Goal: Task Accomplishment & Management: Use online tool/utility

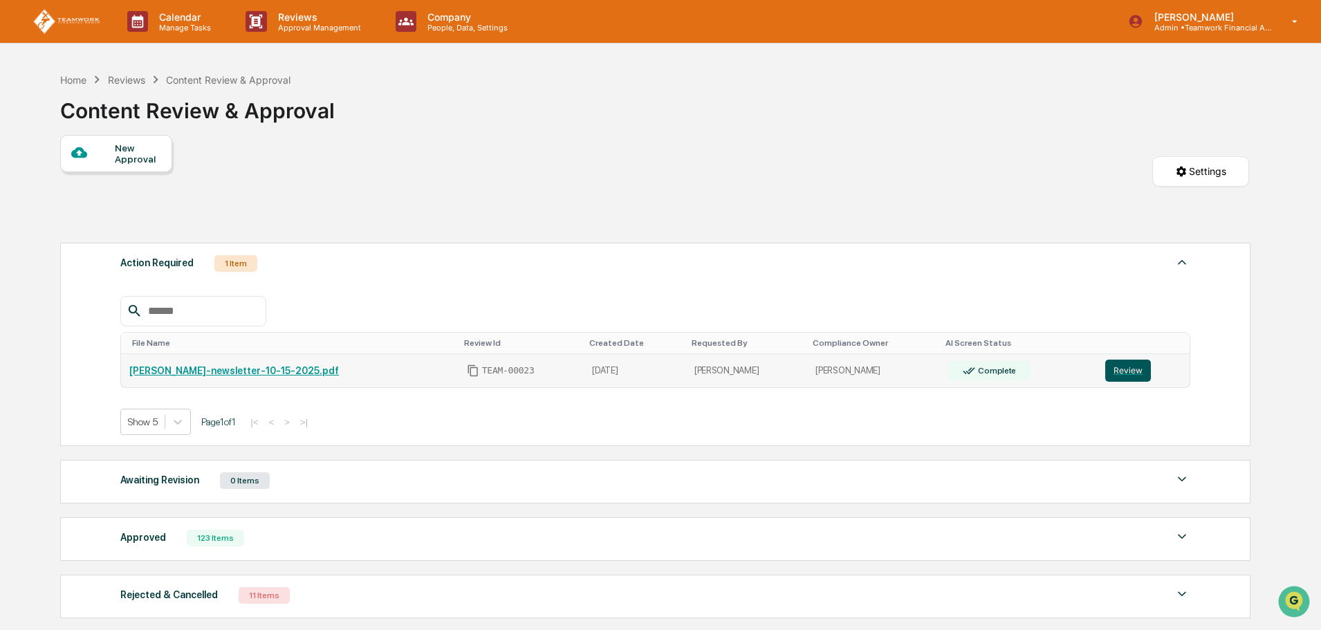
click at [1138, 370] on button "Review" at bounding box center [1128, 371] width 46 height 22
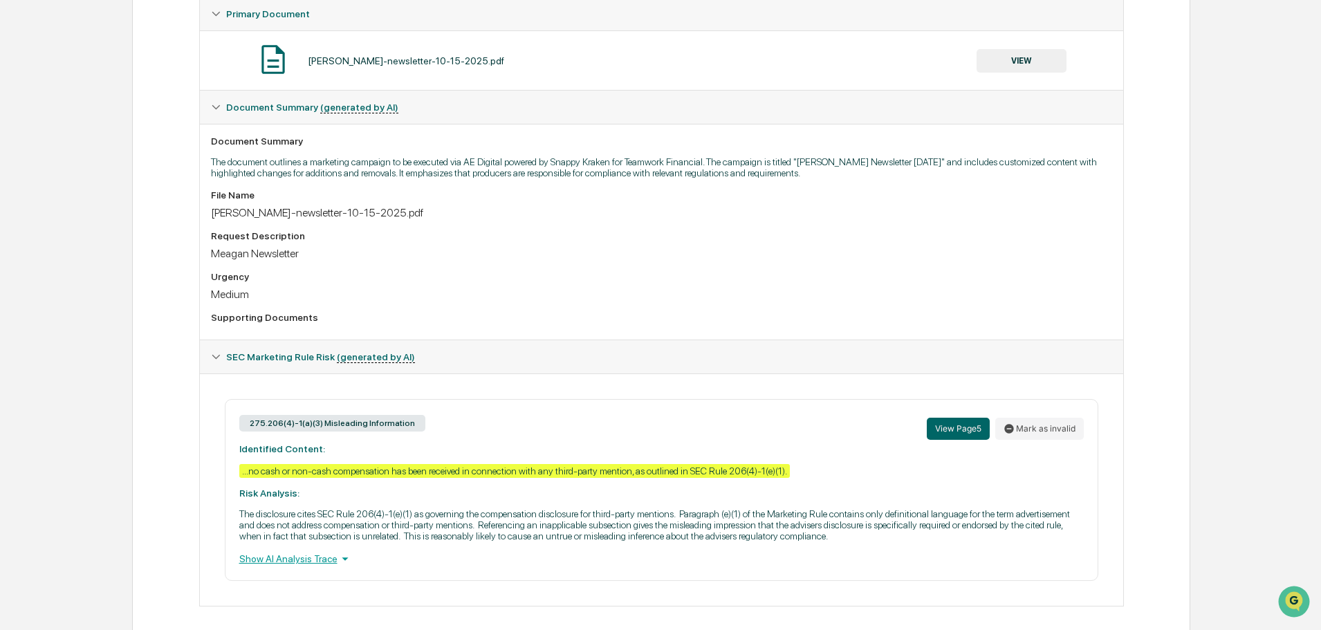
scroll to position [288, 0]
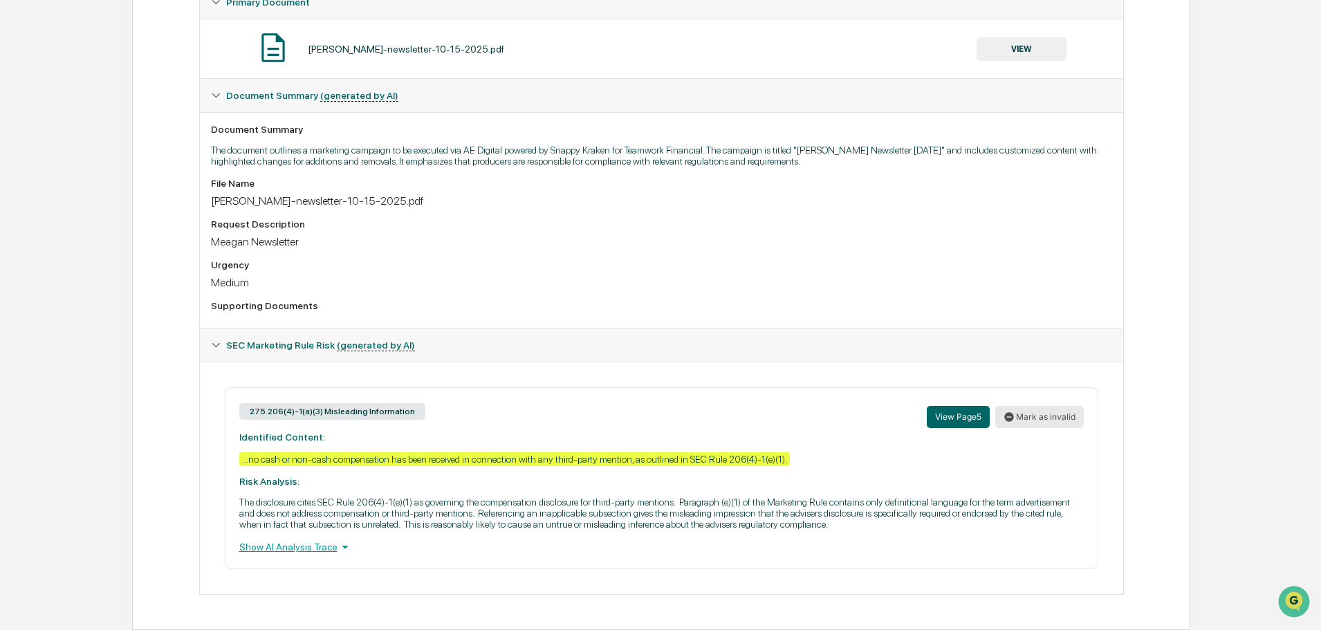
click at [1053, 417] on button "Mark as invalid" at bounding box center [1039, 417] width 89 height 22
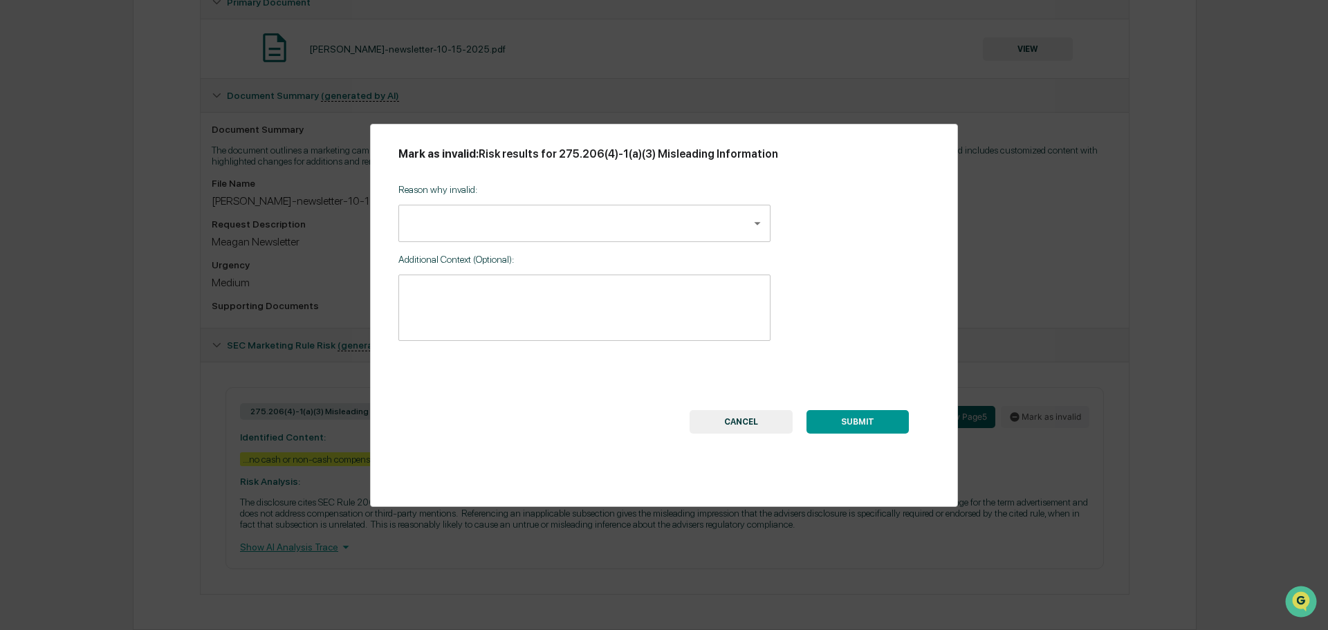
click at [584, 230] on body "Calendar Manage Tasks Reviews Approval Management Company People, Data, Setting…" at bounding box center [664, 171] width 1328 height 918
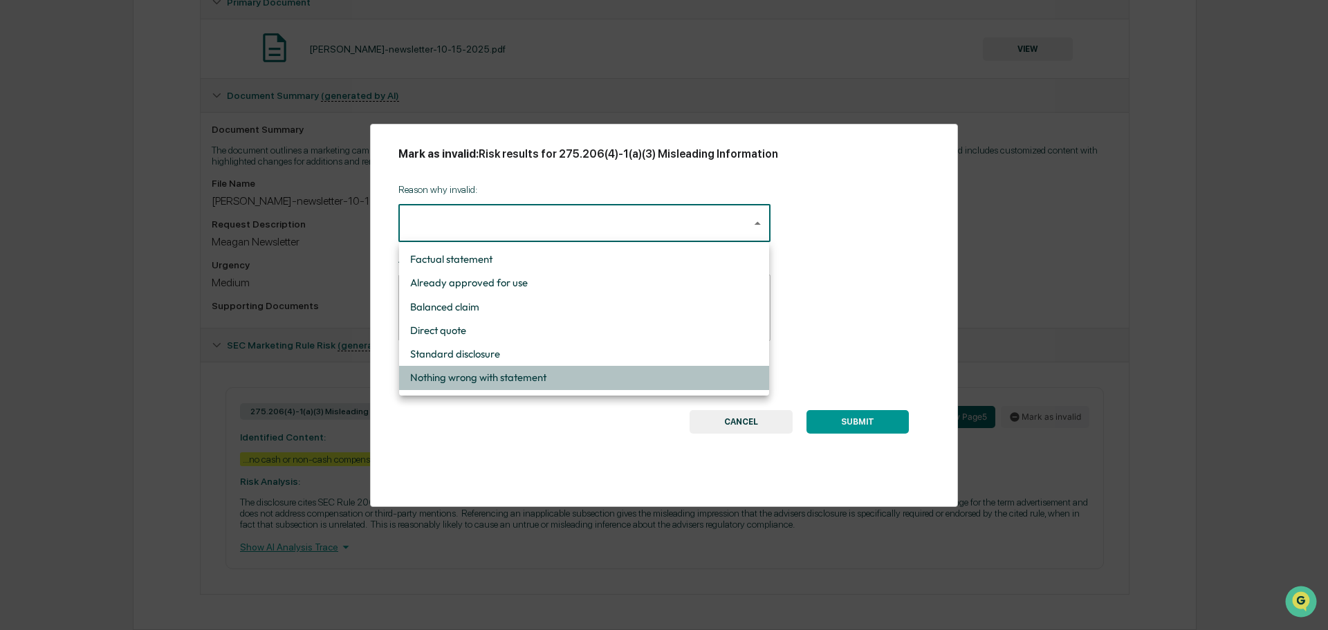
click at [568, 376] on li "Nothing wrong with statement" at bounding box center [584, 378] width 370 height 24
type input "**********"
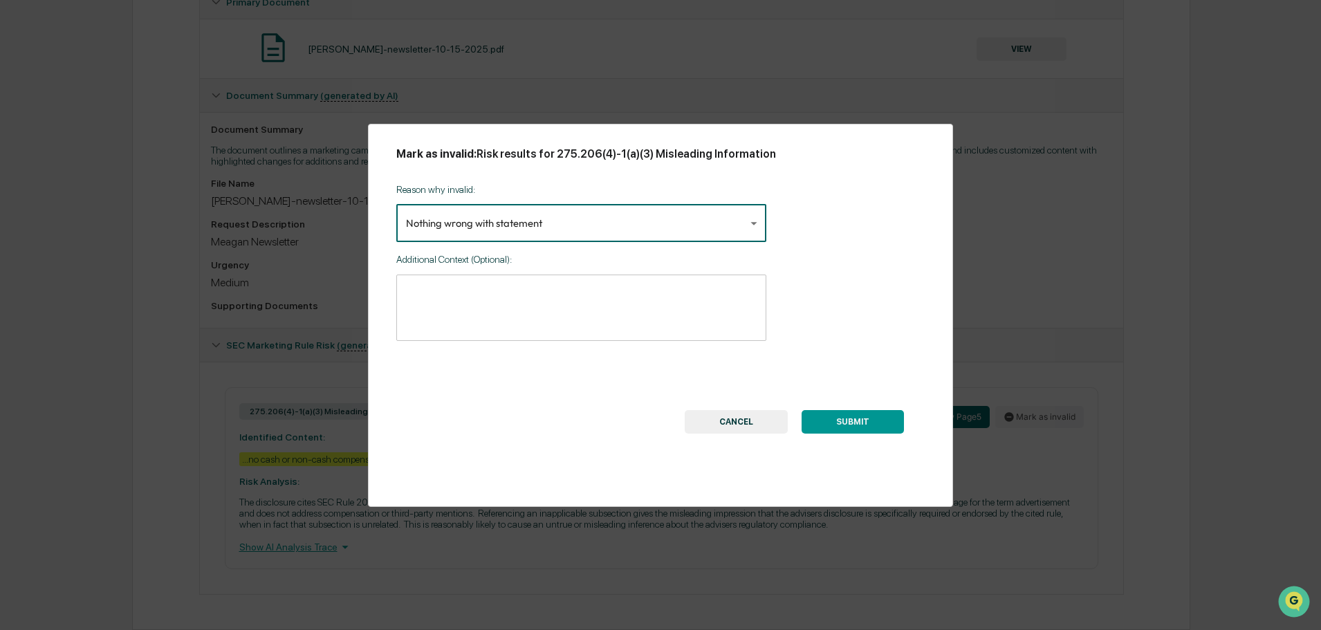
click at [881, 426] on button "SUBMIT" at bounding box center [852, 422] width 102 height 24
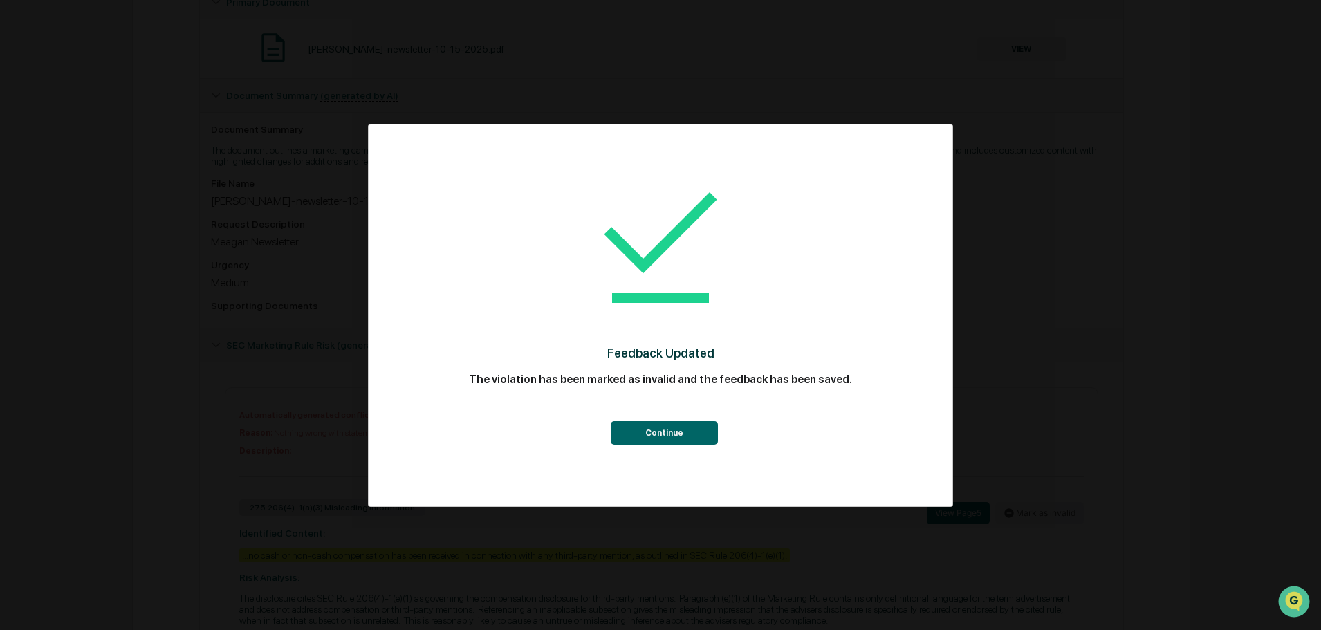
click at [676, 433] on button "Continue" at bounding box center [664, 433] width 107 height 24
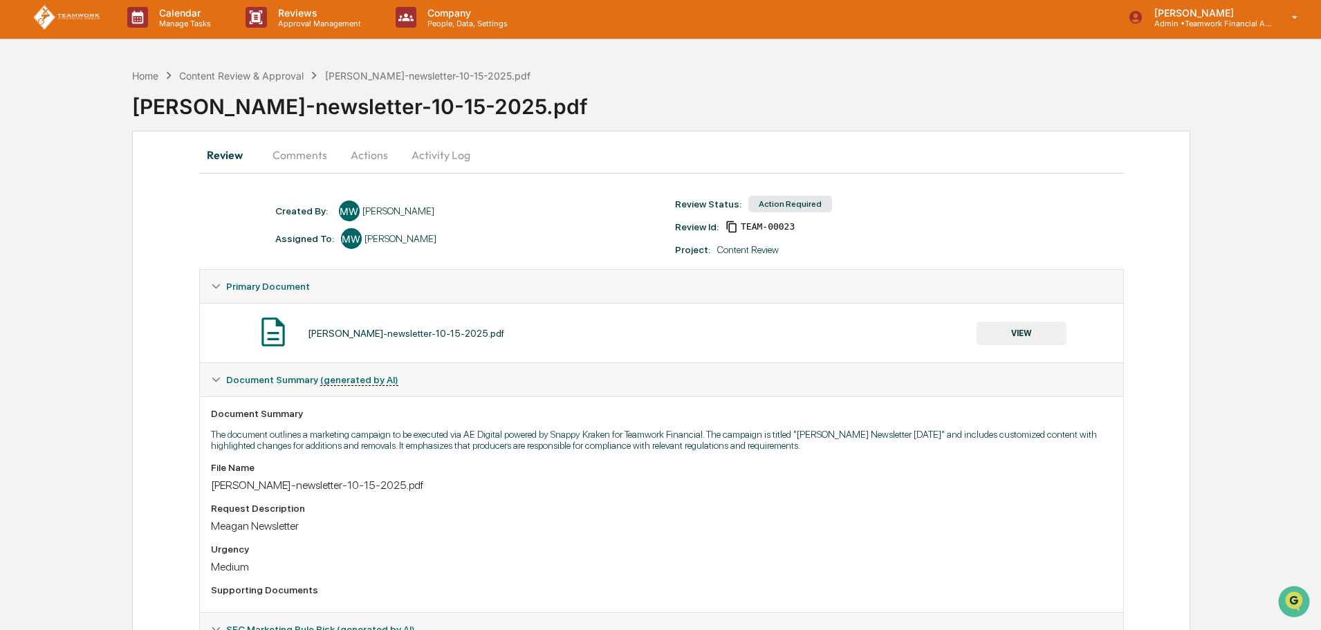
scroll to position [0, 0]
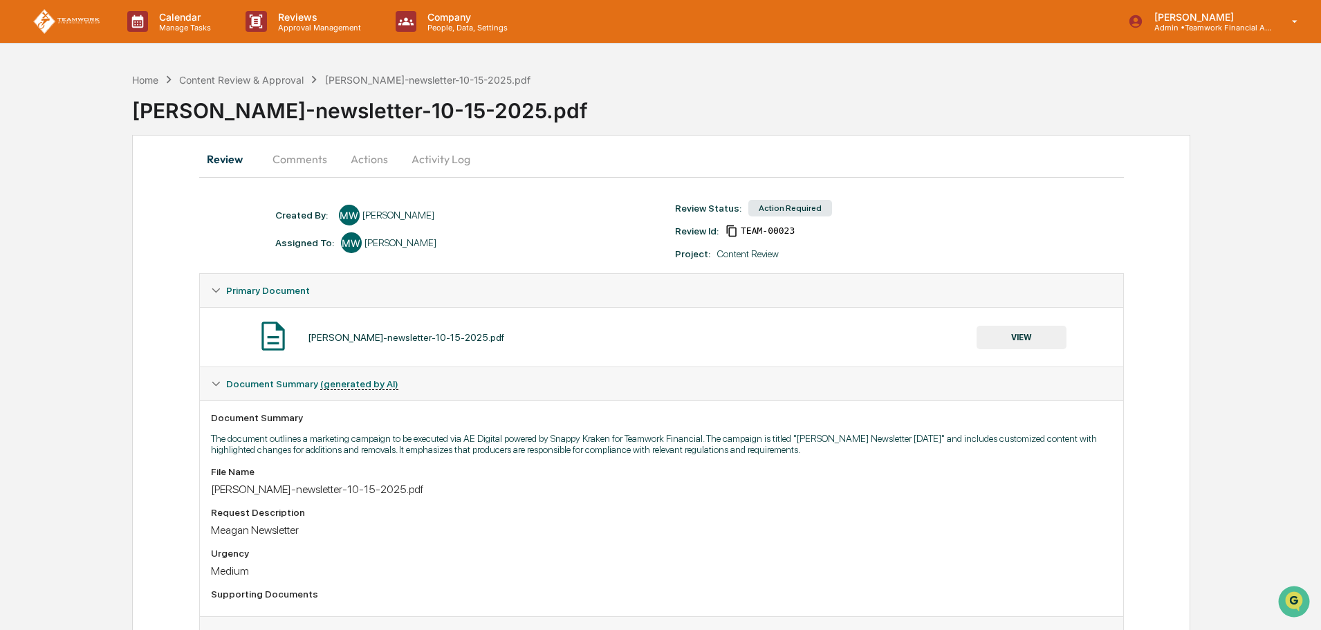
click at [362, 160] on button "Actions" at bounding box center [369, 158] width 62 height 33
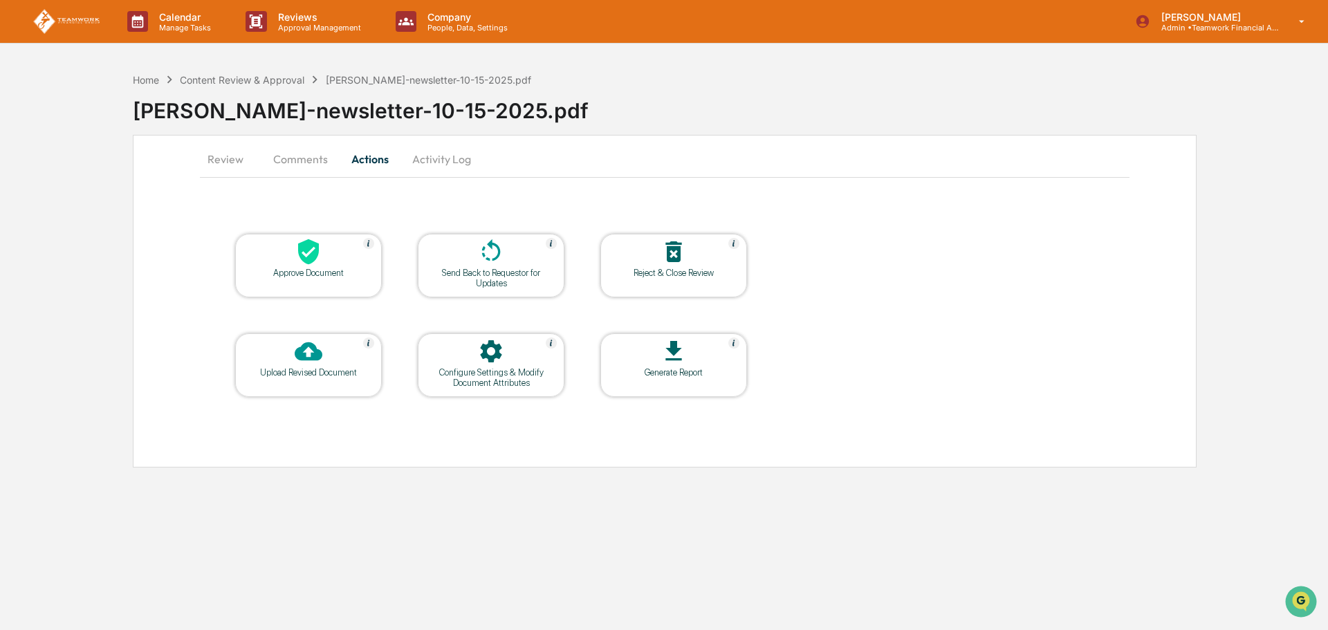
click at [313, 248] on icon at bounding box center [309, 252] width 28 height 28
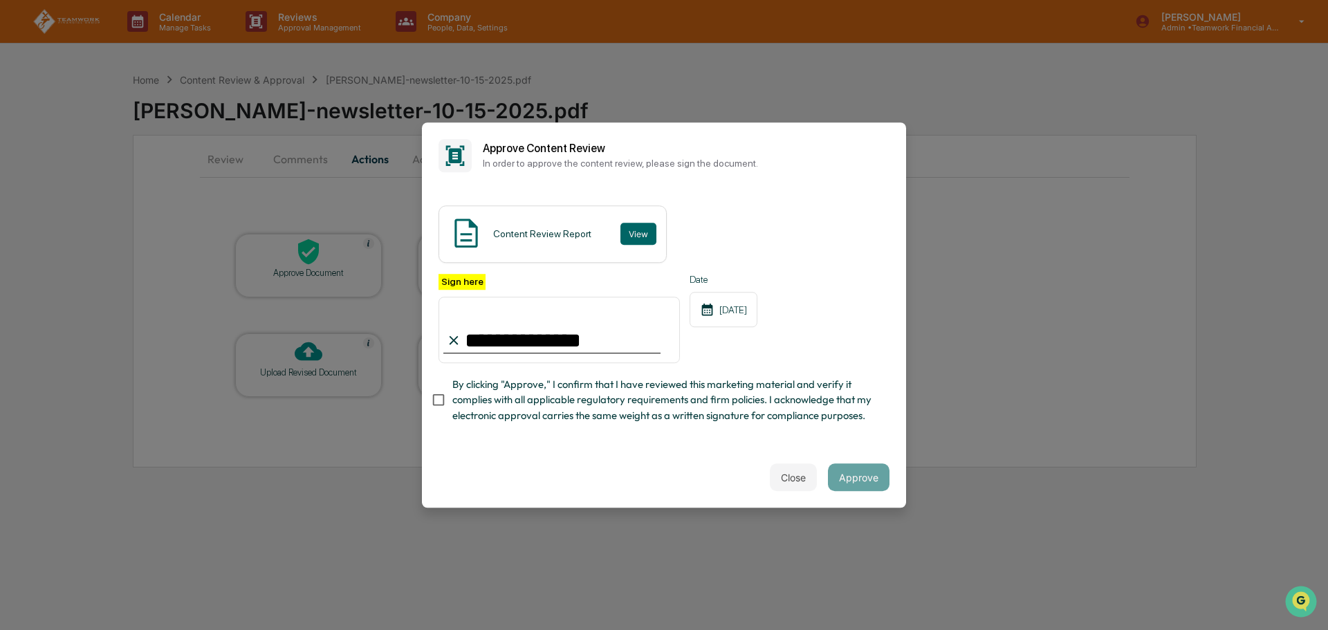
type input "**********"
click at [851, 479] on button "Approve" at bounding box center [859, 477] width 62 height 28
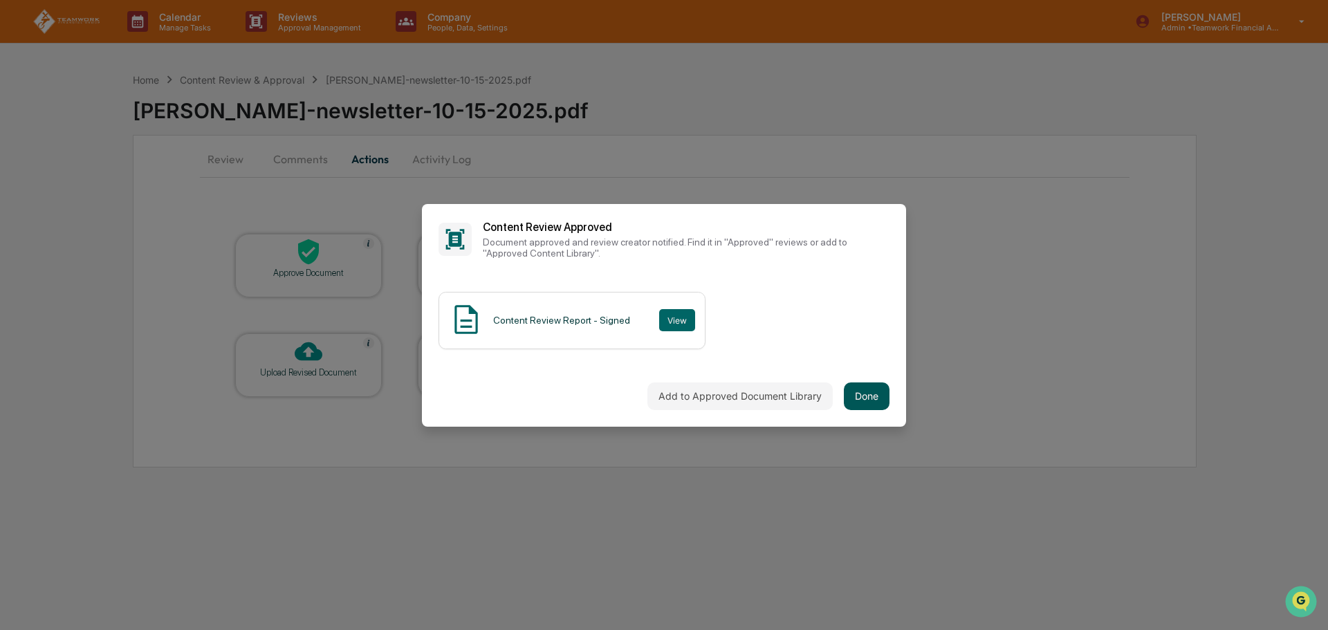
click at [856, 393] on button "Done" at bounding box center [867, 396] width 46 height 28
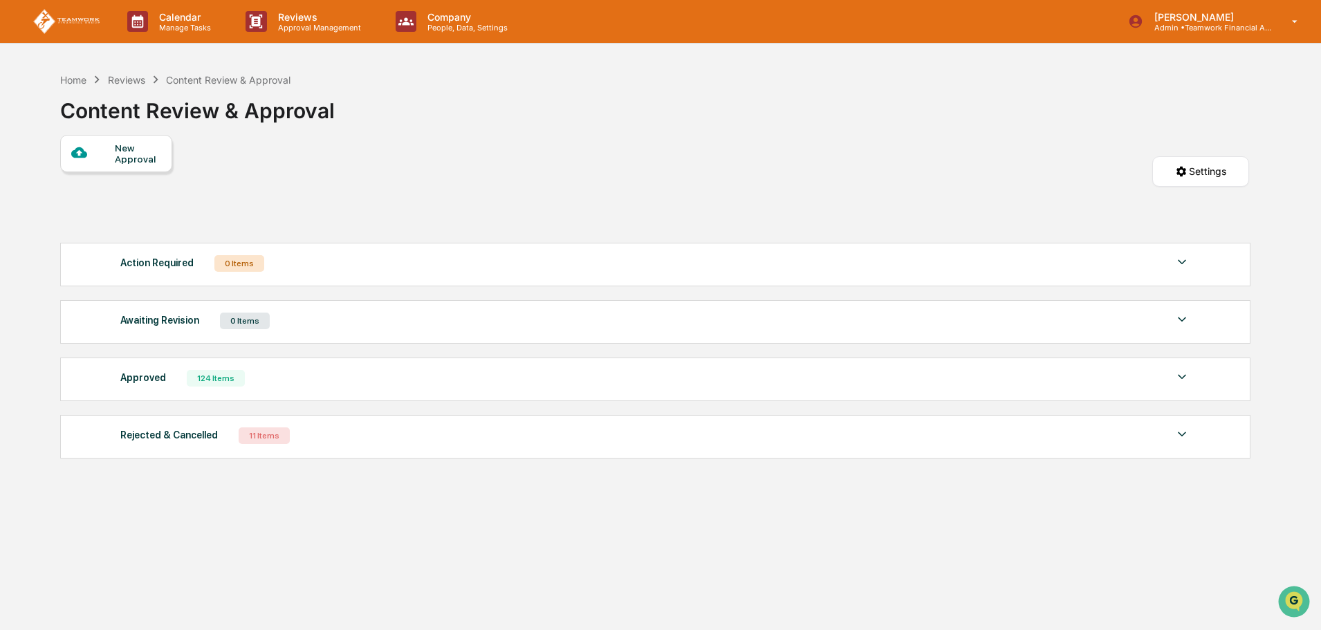
click at [710, 174] on div "New Approval Settings" at bounding box center [654, 185] width 1189 height 101
click at [919, 124] on div "Home Reviews Content Review & Approval Content Review & Approval" at bounding box center [654, 100] width 1189 height 69
